Goal: Task Accomplishment & Management: Use online tool/utility

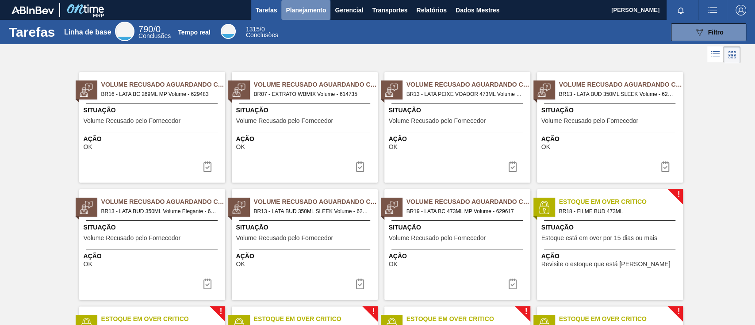
click at [305, 9] on font "Planejamento" at bounding box center [306, 10] width 40 height 7
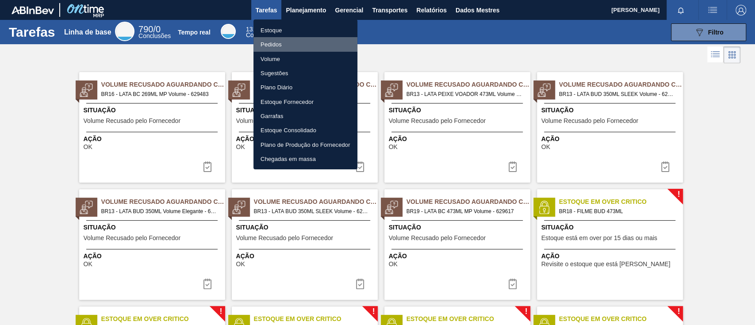
click at [272, 42] on font "Pedidos" at bounding box center [271, 44] width 21 height 7
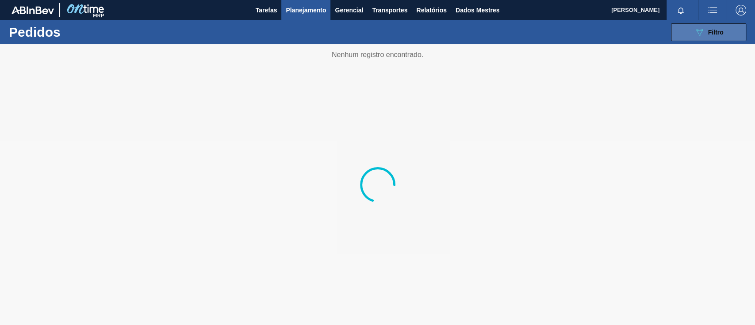
click at [721, 37] on div "089F7B8B-B2A5-4AFE-B5C0-19BA573D28AC Filtro" at bounding box center [709, 32] width 30 height 11
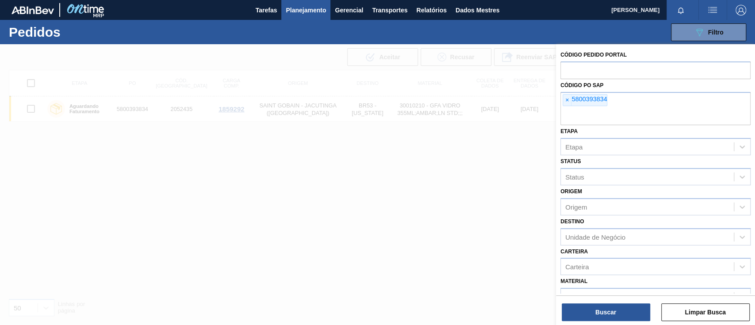
click at [568, 100] on font "×" at bounding box center [568, 99] width 4 height 7
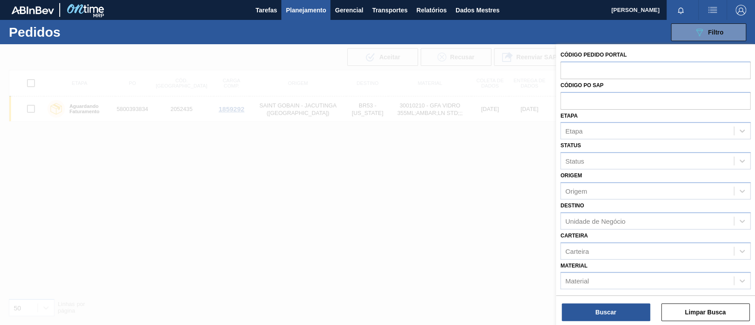
paste input "text"
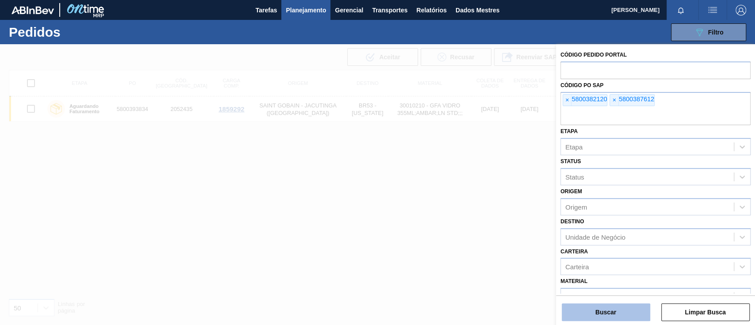
click at [624, 313] on button "Buscar" at bounding box center [606, 313] width 89 height 18
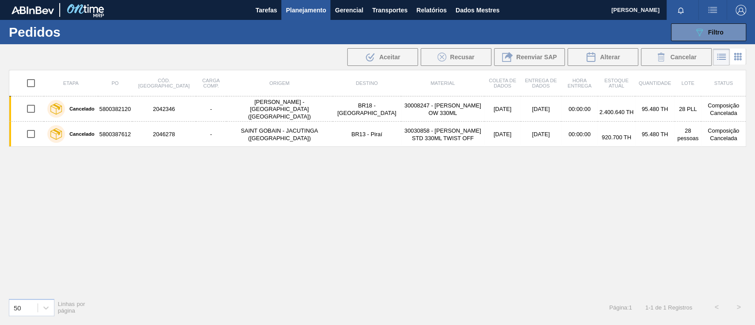
click at [112, 104] on td "5800382120" at bounding box center [115, 108] width 34 height 25
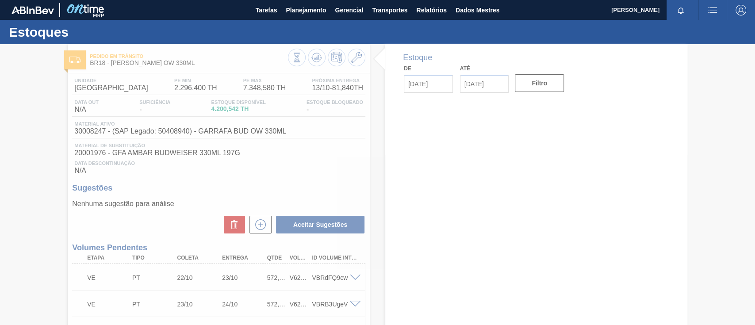
type input "[DATE]"
